Goal: Complete application form

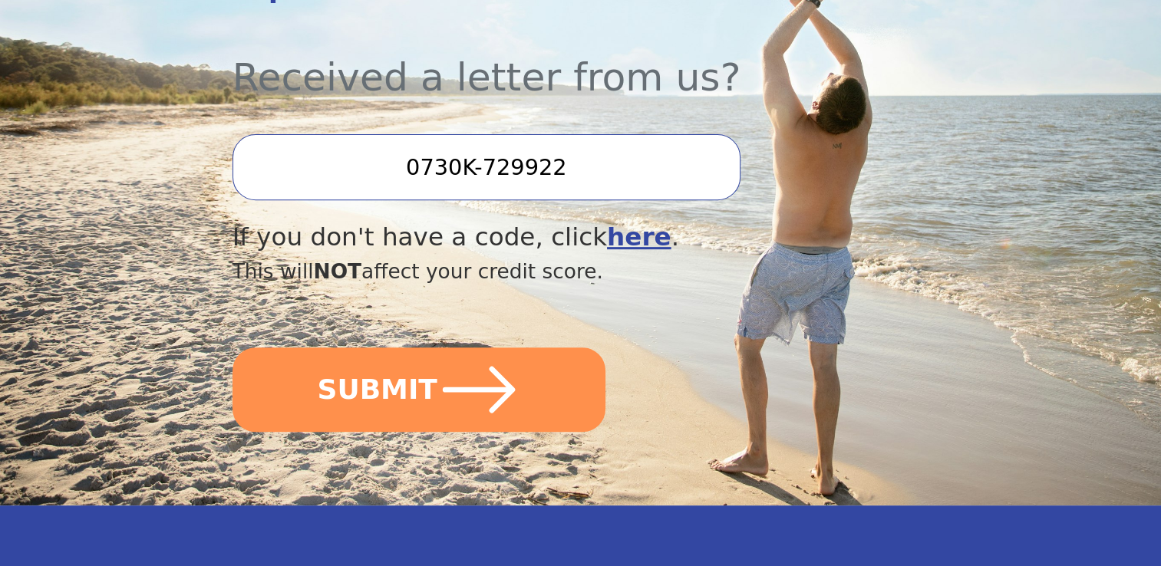
scroll to position [563, 0]
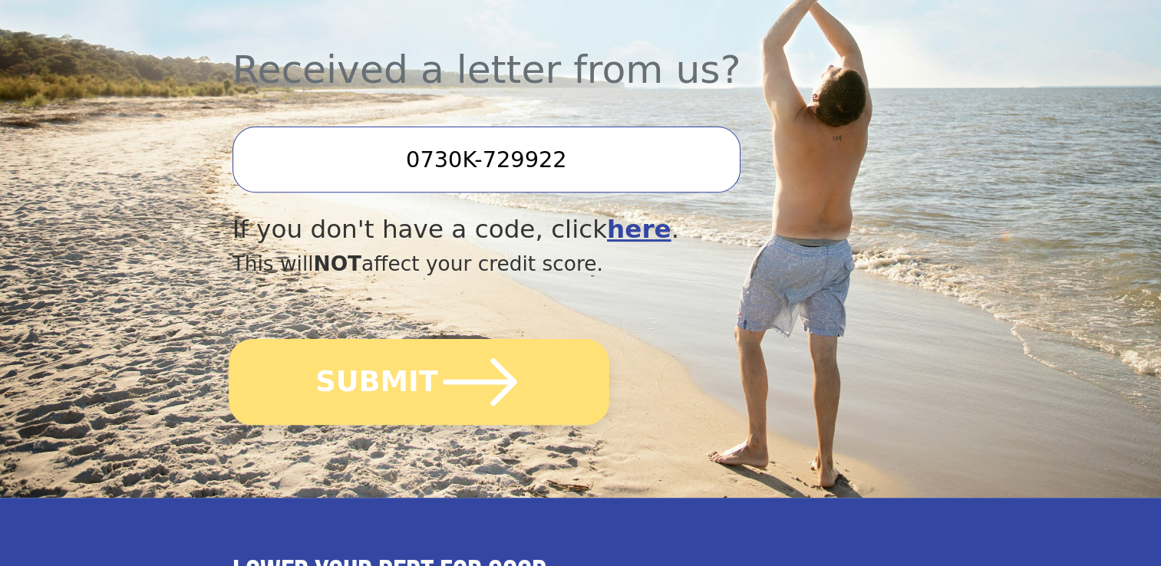
click at [477, 358] on icon "submit" at bounding box center [480, 382] width 74 height 48
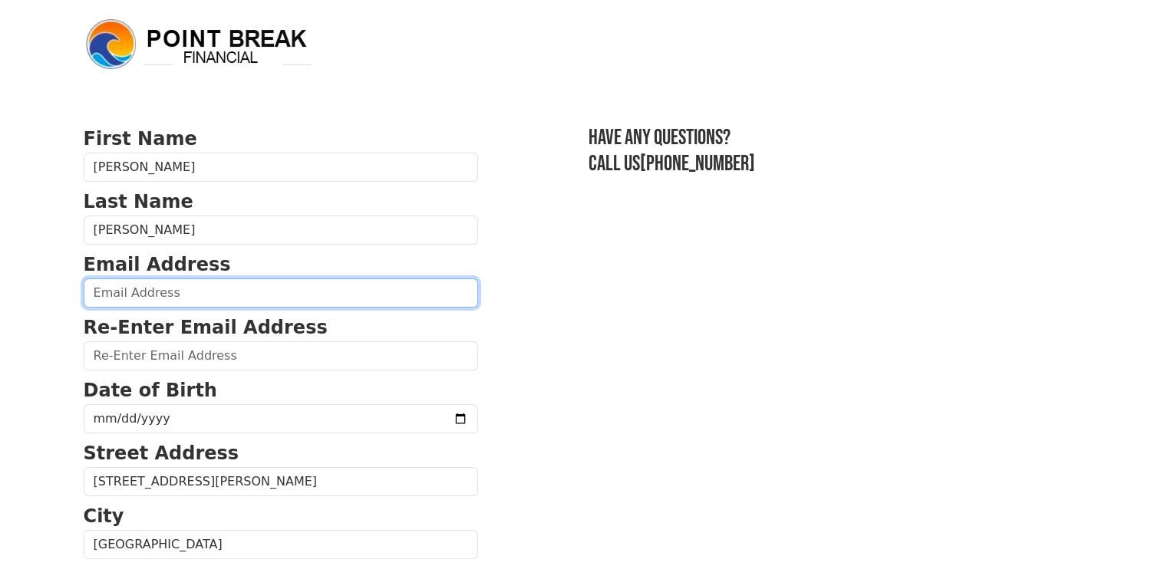
click at [110, 285] on input "email" at bounding box center [281, 293] width 394 height 29
type input "[EMAIL_ADDRESS][DOMAIN_NAME]"
type input "[PHONE_NUMBER]"
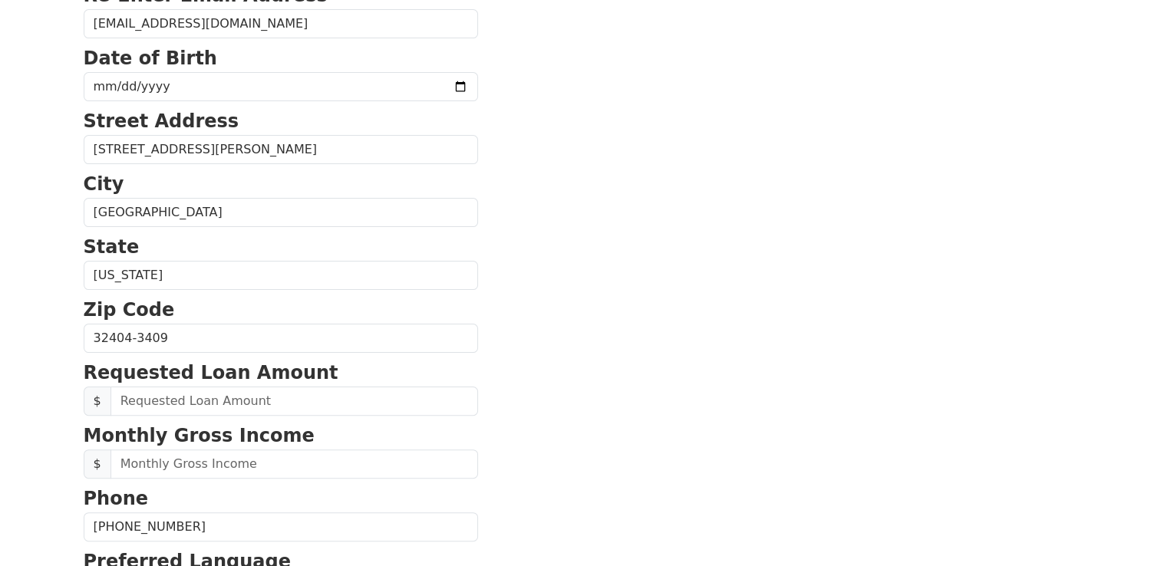
scroll to position [305, 0]
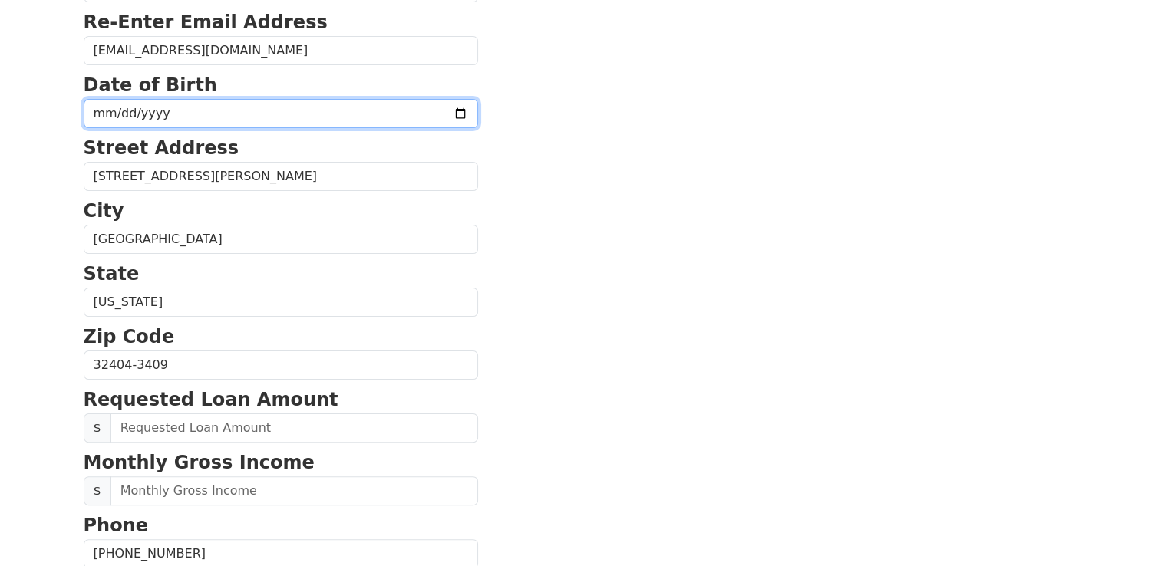
click at [92, 110] on input "date" at bounding box center [281, 113] width 394 height 29
type input "1989-04-11"
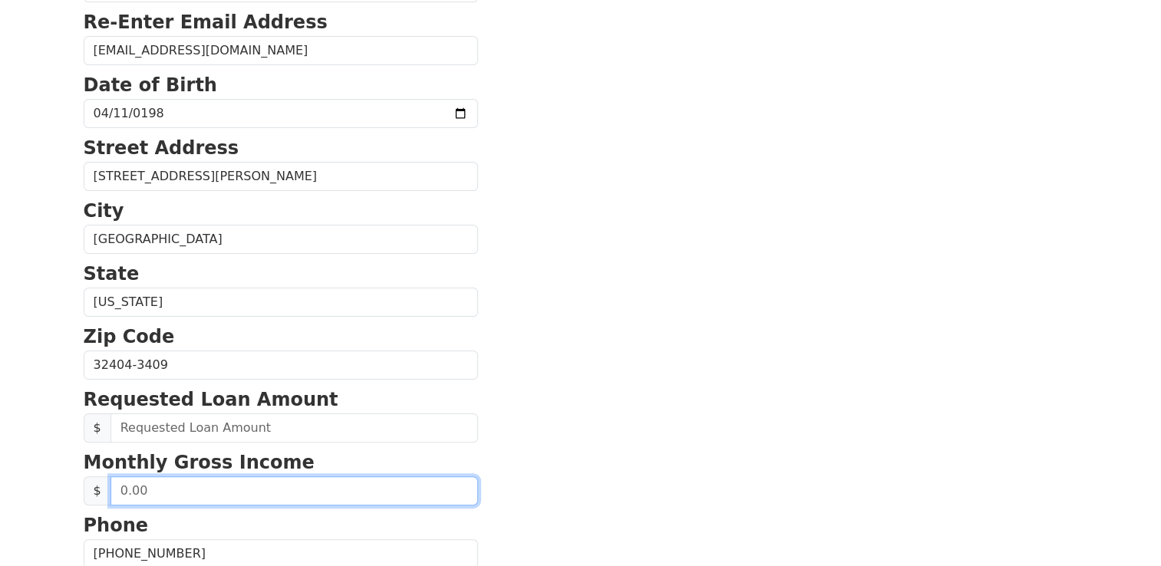
click at [120, 485] on input "text" at bounding box center [294, 490] width 368 height 29
click at [143, 489] on input "text" at bounding box center [294, 490] width 368 height 29
drag, startPoint x: 166, startPoint y: 487, endPoint x: 101, endPoint y: 484, distance: 65.3
click at [101, 484] on div "$" at bounding box center [281, 490] width 394 height 29
type input "6,250.00"
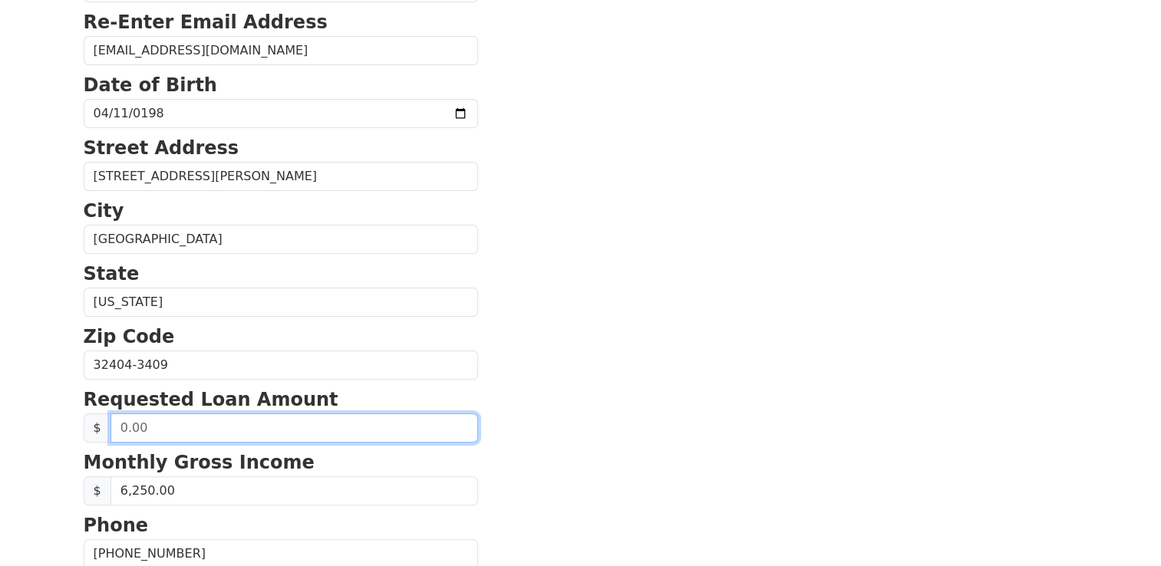
click at [152, 430] on input "text" at bounding box center [294, 428] width 368 height 29
click at [120, 424] on input "text" at bounding box center [294, 428] width 368 height 29
click at [135, 427] on input "text" at bounding box center [294, 428] width 368 height 29
drag, startPoint x: 163, startPoint y: 421, endPoint x: 50, endPoint y: 414, distance: 113.1
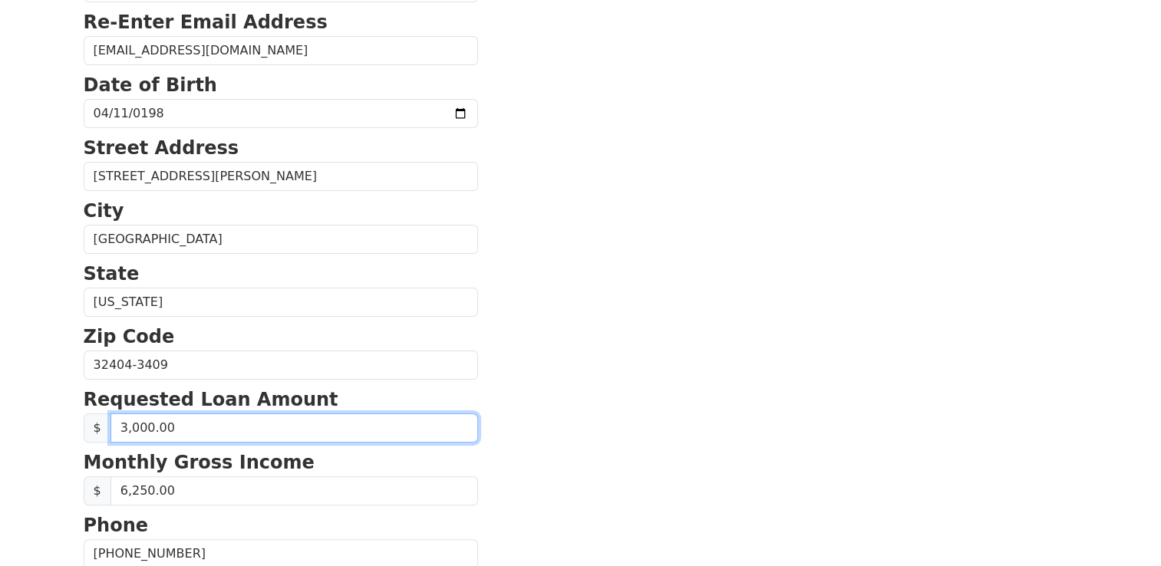
type input "30,000.00"
click at [556, 477] on section "First Name Joshua Last Name Aites Email Address josh.8s@outlook.com Re-Enter Em…" at bounding box center [581, 367] width 994 height 1094
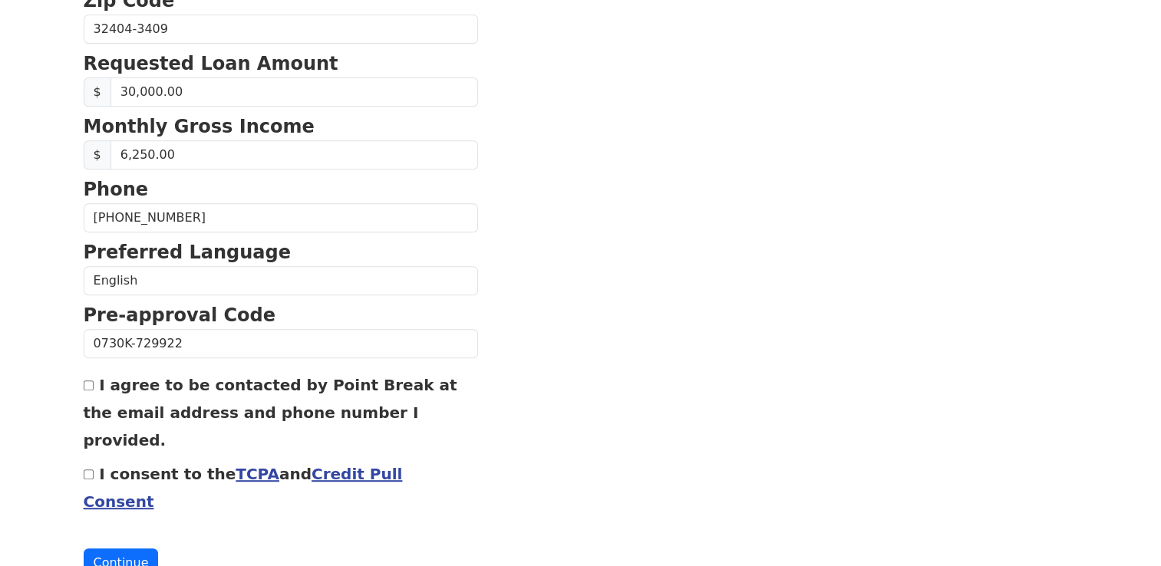
scroll to position [650, 0]
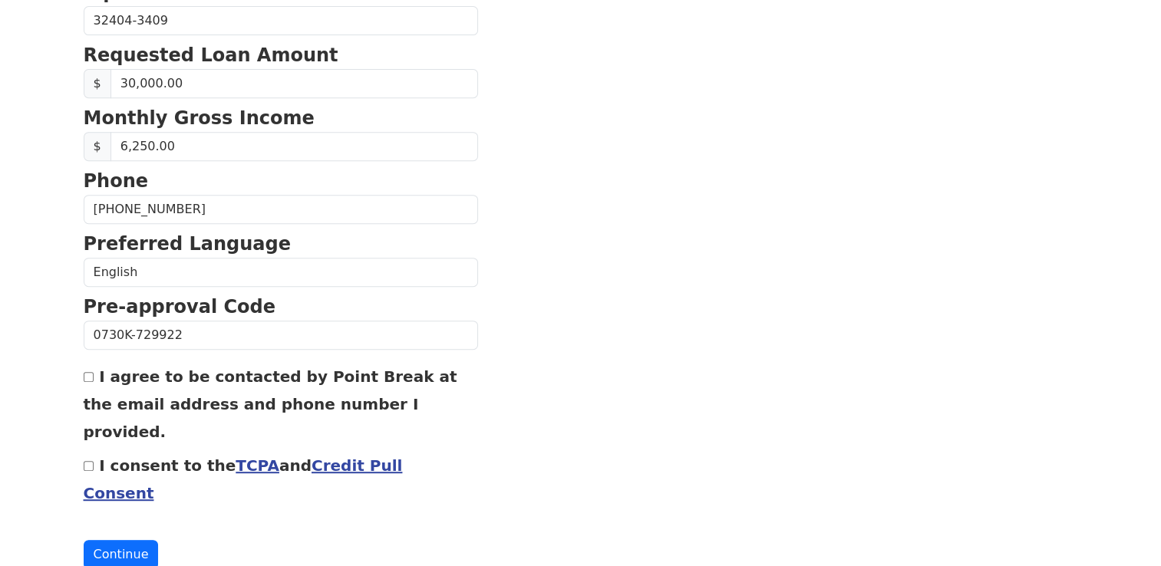
click at [92, 377] on input "I agree to be contacted by Point Break at the email address and phone number I …" at bounding box center [89, 377] width 10 height 10
checkbox input "true"
click at [86, 461] on input "I consent to the TCPA and Credit Pull Consent" at bounding box center [89, 466] width 10 height 10
checkbox input "true"
click at [236, 457] on link "TCPA" at bounding box center [258, 466] width 44 height 18
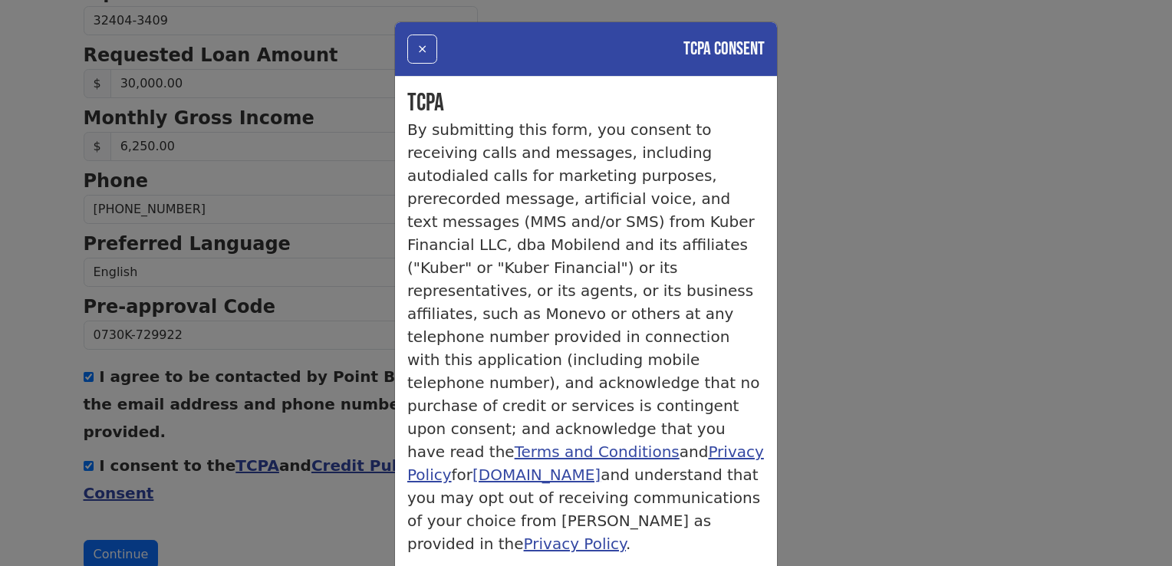
click at [259, 482] on div "× TCPA Consent TCPA By submitting this form, you consent to receiving calls and…" at bounding box center [586, 283] width 1172 height 566
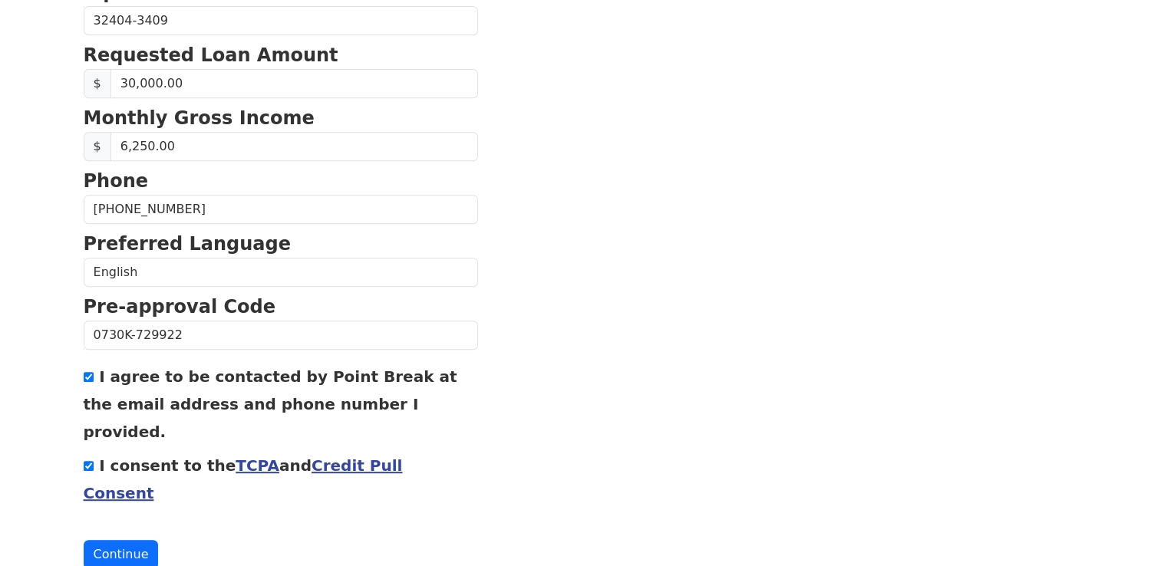
click at [236, 457] on link "TCPA" at bounding box center [258, 466] width 44 height 18
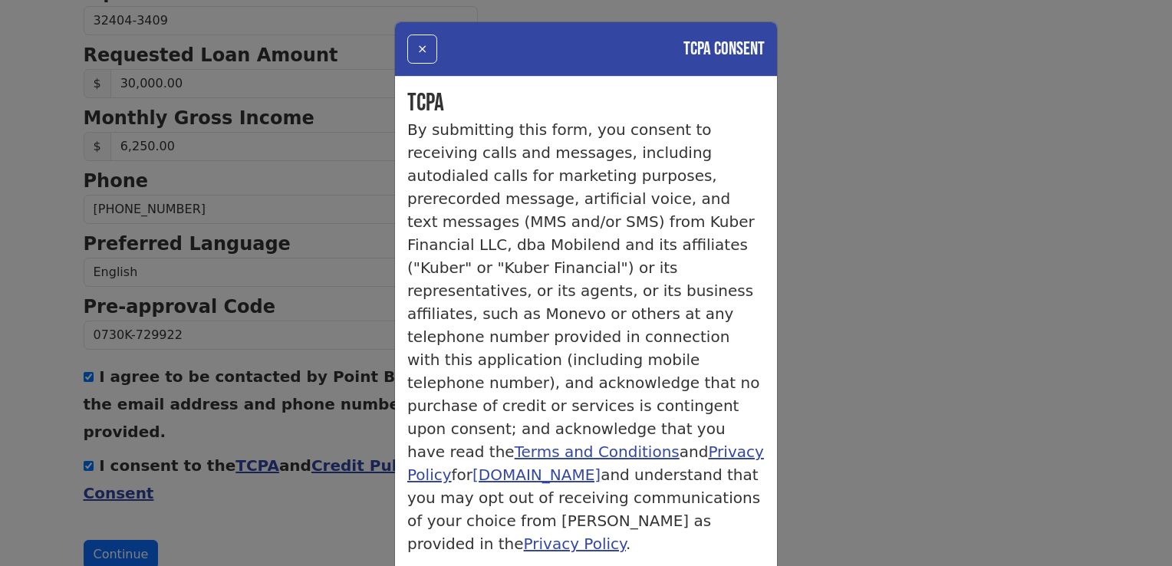
click at [231, 467] on div "× TCPA Consent TCPA By submitting this form, you consent to receiving calls and…" at bounding box center [586, 283] width 1172 height 566
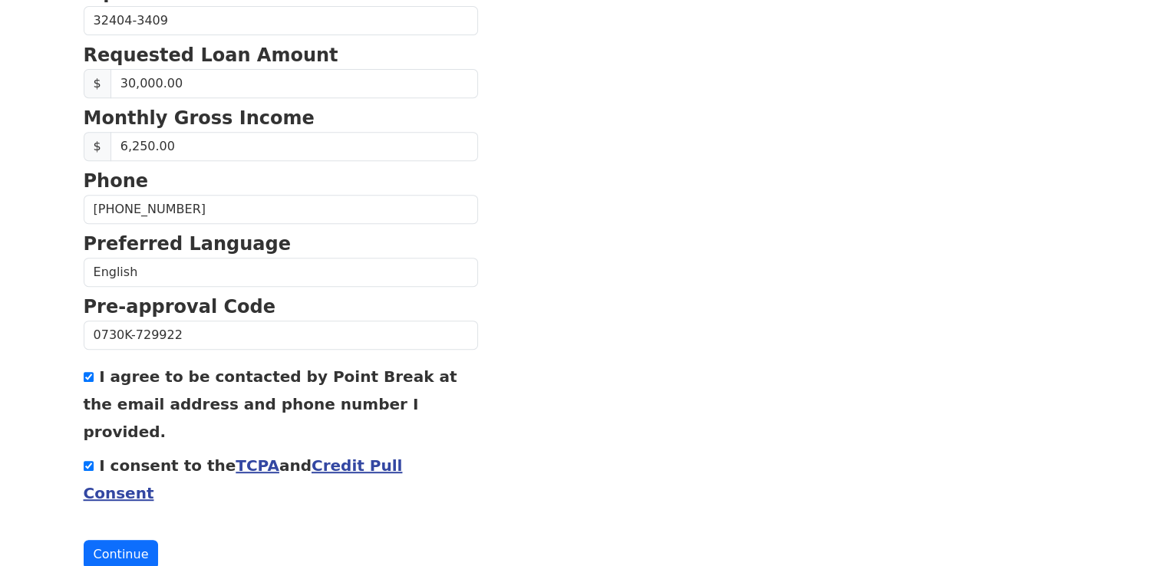
click at [302, 457] on link "Credit Pull Consent" at bounding box center [243, 480] width 319 height 46
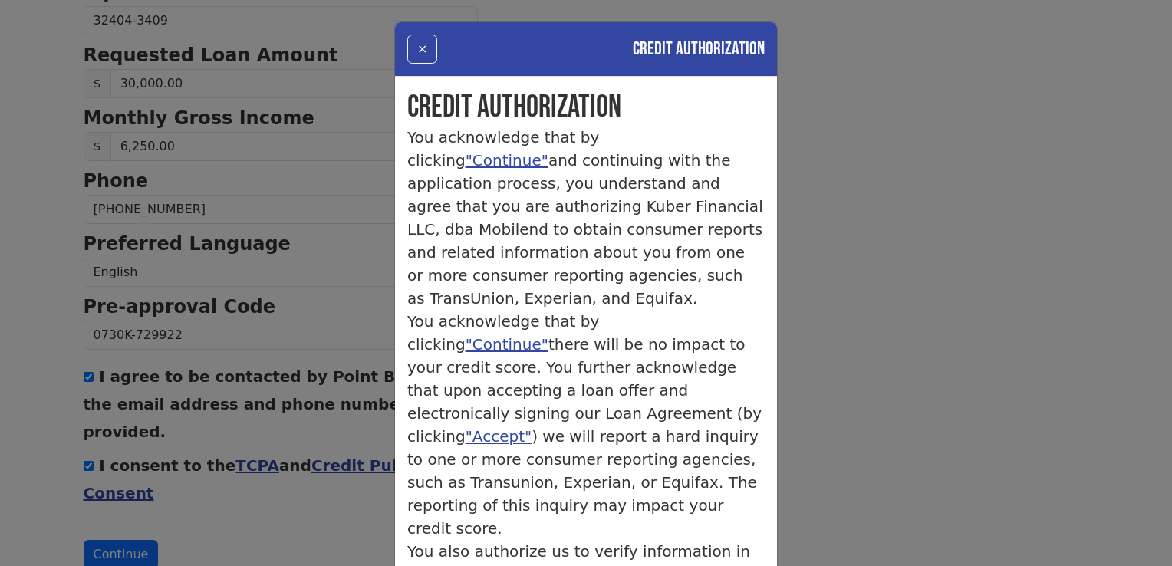
click at [277, 480] on div "× Credit Authorization Credit Authorization You acknowledge that by clicking "C…" at bounding box center [586, 283] width 1172 height 566
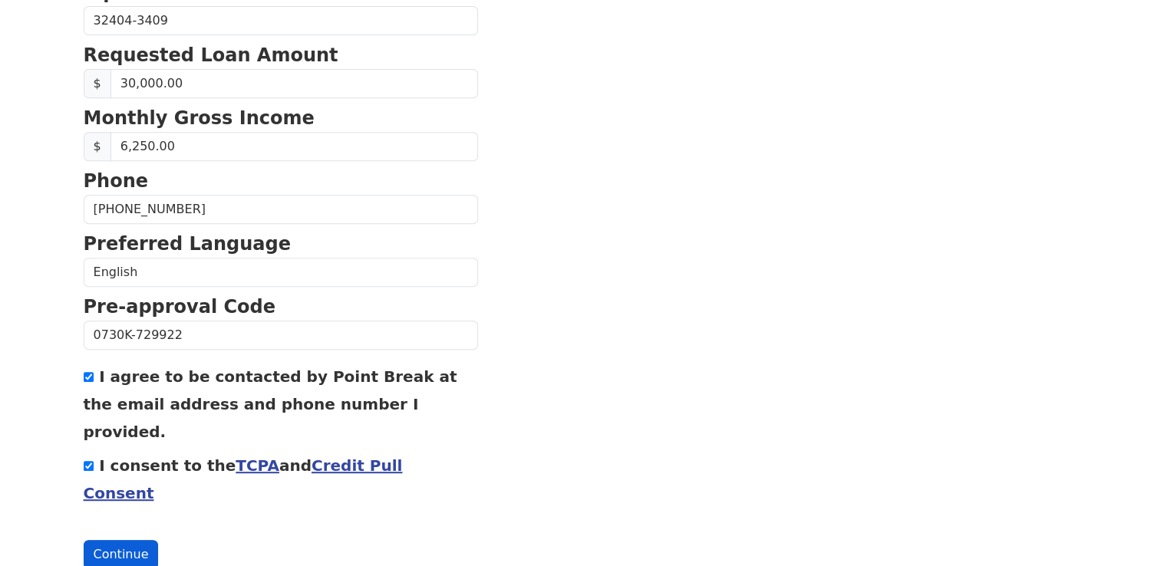
click at [114, 540] on button "Continue" at bounding box center [121, 554] width 75 height 29
